Goal: Information Seeking & Learning: Learn about a topic

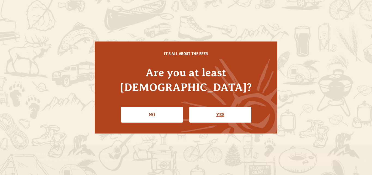
click at [212, 107] on link "Yes" at bounding box center [220, 114] width 62 height 16
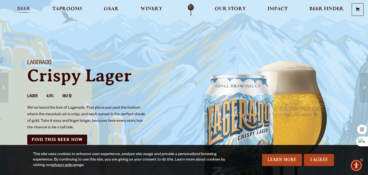
click at [20, 9] on span "Beer" at bounding box center [23, 9] width 13 height 4
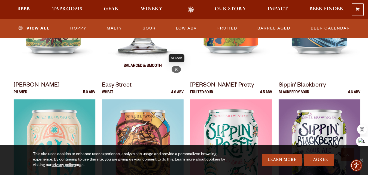
scroll to position [272, 0]
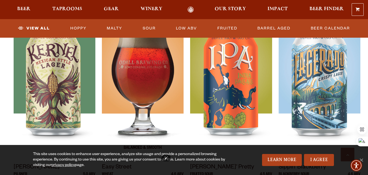
click at [152, 72] on img at bounding box center [143, 88] width 82 height 136
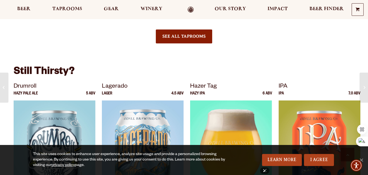
scroll to position [844, 0]
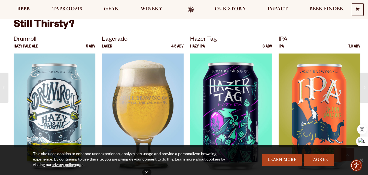
click at [146, 97] on img at bounding box center [143, 121] width 82 height 136
